Goal: Information Seeking & Learning: Learn about a topic

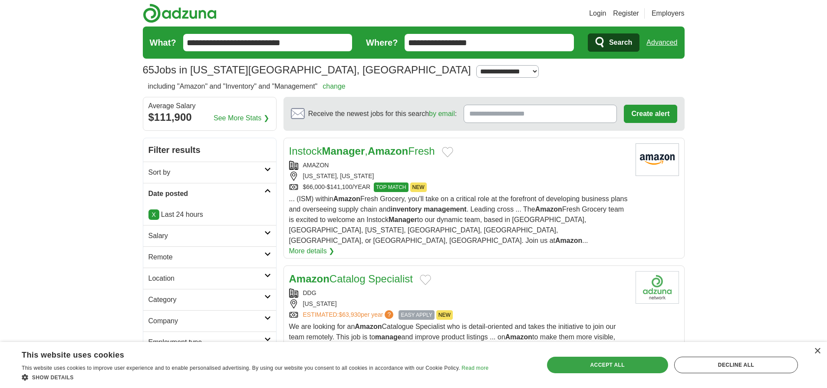
click at [607, 364] on div "Accept all" at bounding box center [607, 364] width 121 height 16
